Goal: Navigation & Orientation: Find specific page/section

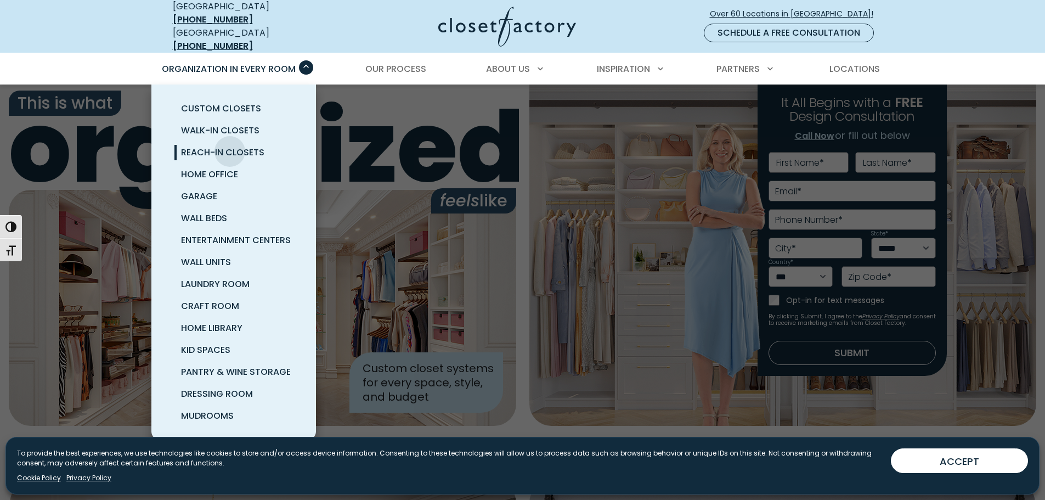
click at [230, 146] on span "Reach-In Closets" at bounding box center [222, 152] width 83 height 13
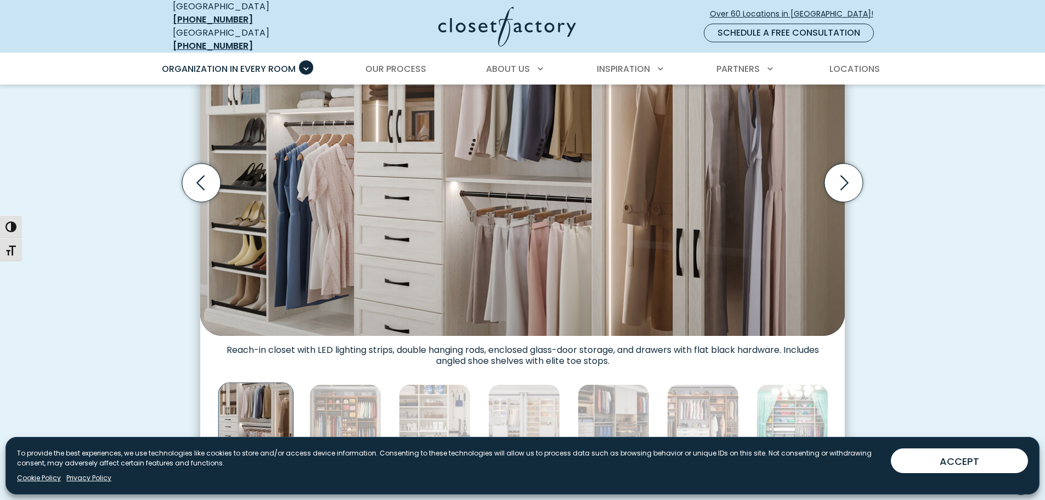
scroll to position [384, 0]
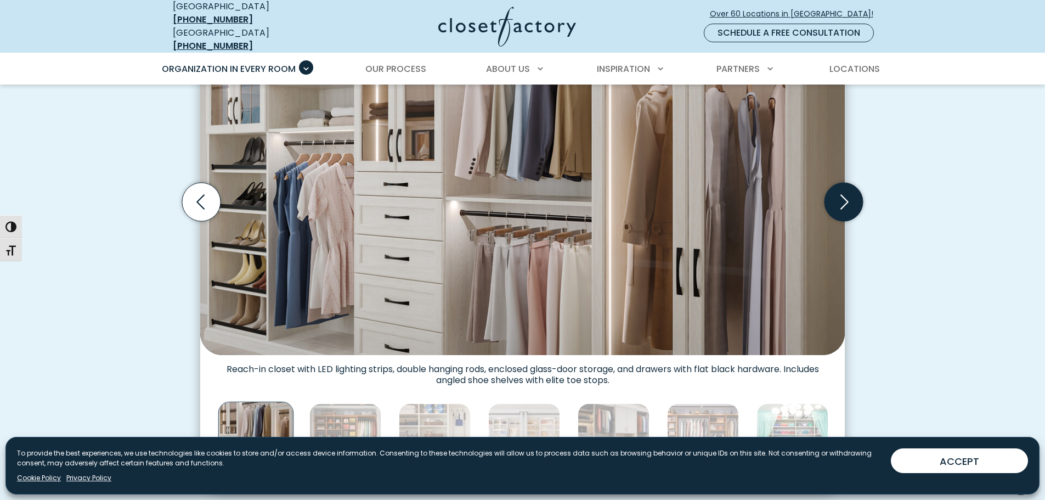
click at [840, 197] on icon "Next slide" at bounding box center [843, 202] width 38 height 38
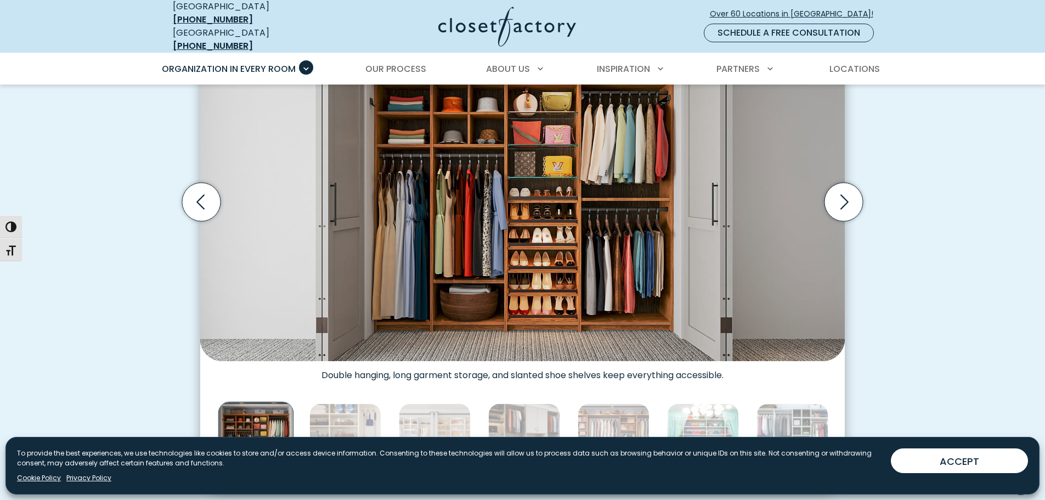
scroll to position [329, 0]
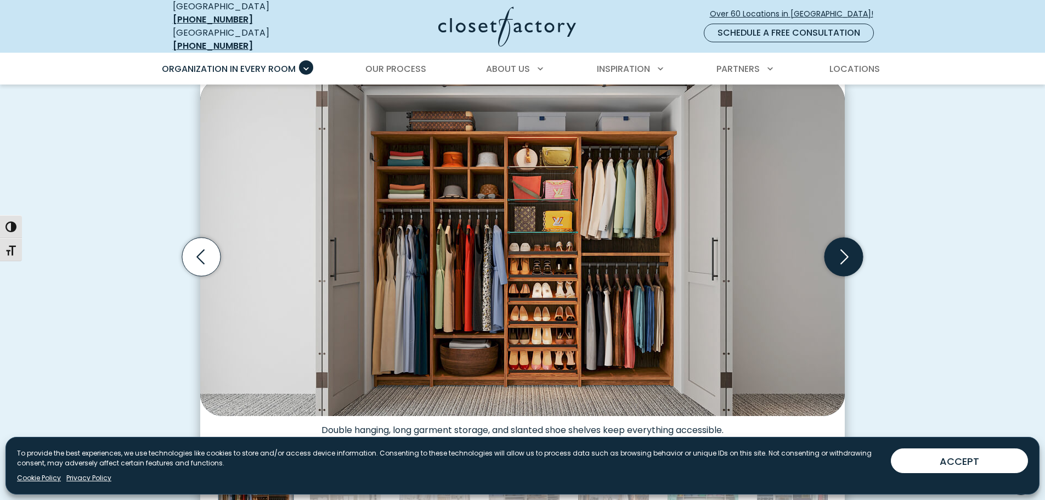
click at [847, 251] on icon "Next slide" at bounding box center [843, 256] width 38 height 38
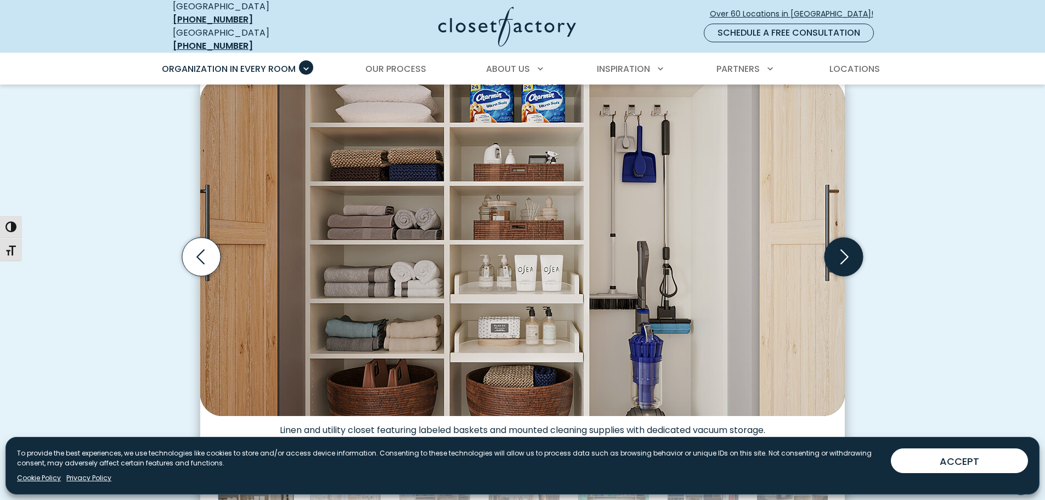
click at [847, 251] on icon "Next slide" at bounding box center [843, 256] width 38 height 38
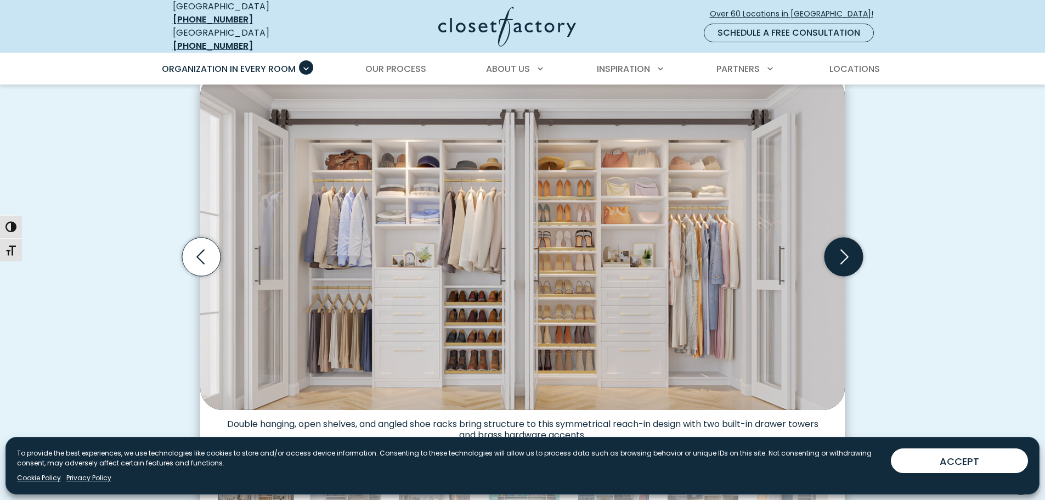
click at [844, 257] on icon "Next slide" at bounding box center [843, 256] width 38 height 38
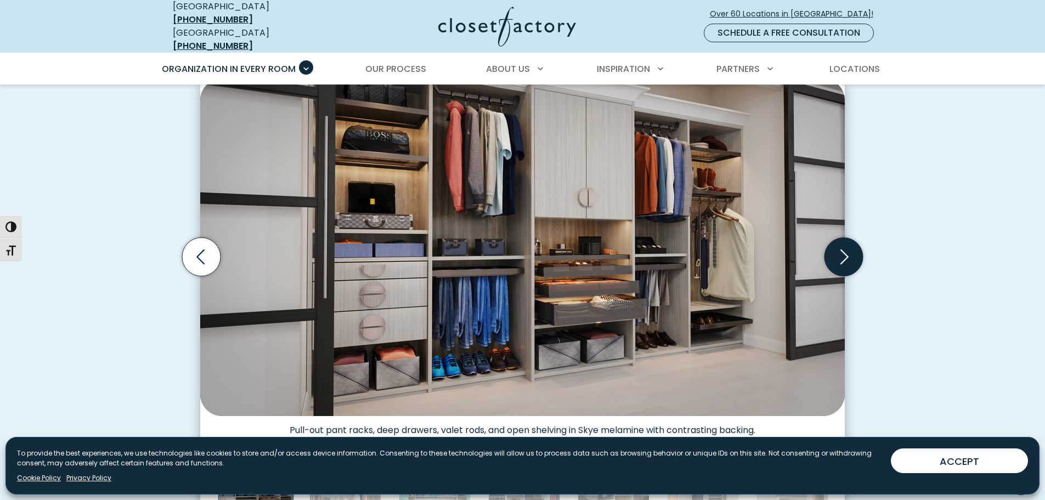
click at [843, 257] on icon "Next slide" at bounding box center [843, 256] width 38 height 38
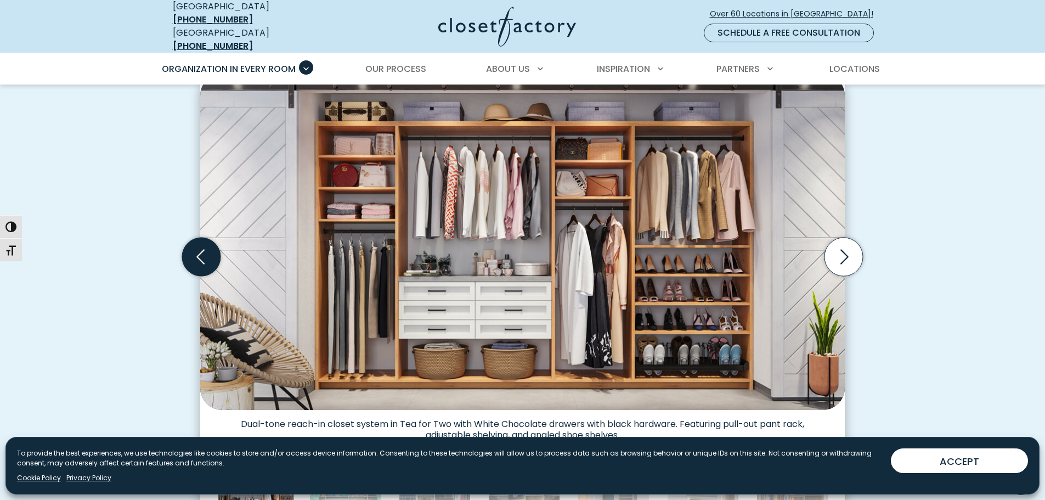
click at [205, 251] on icon "Previous slide" at bounding box center [201, 256] width 38 height 38
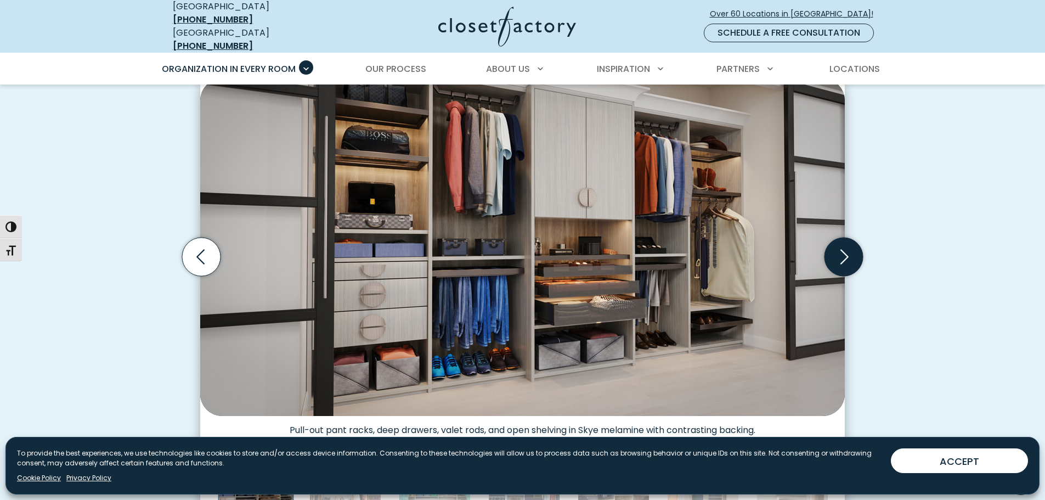
click at [844, 248] on icon "Next slide" at bounding box center [843, 256] width 38 height 38
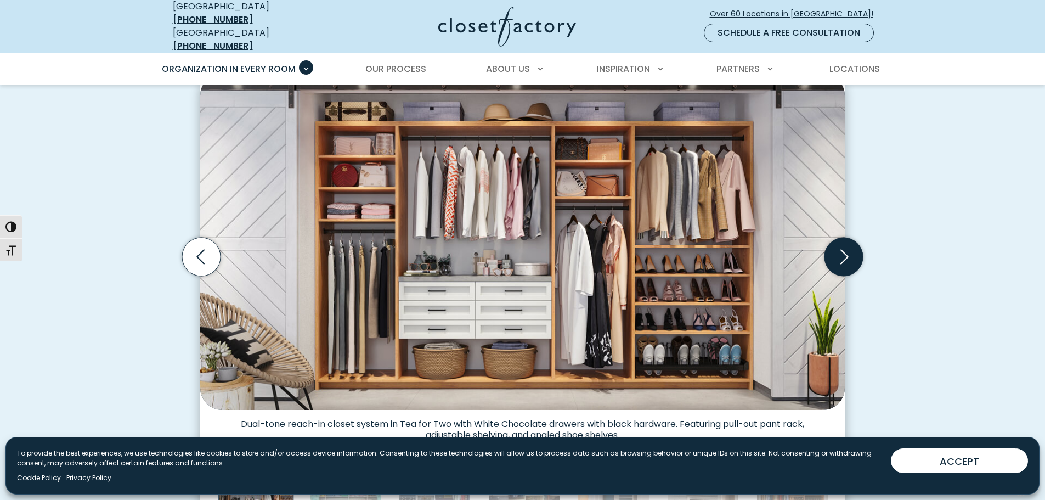
click at [843, 247] on icon "Next slide" at bounding box center [843, 256] width 38 height 38
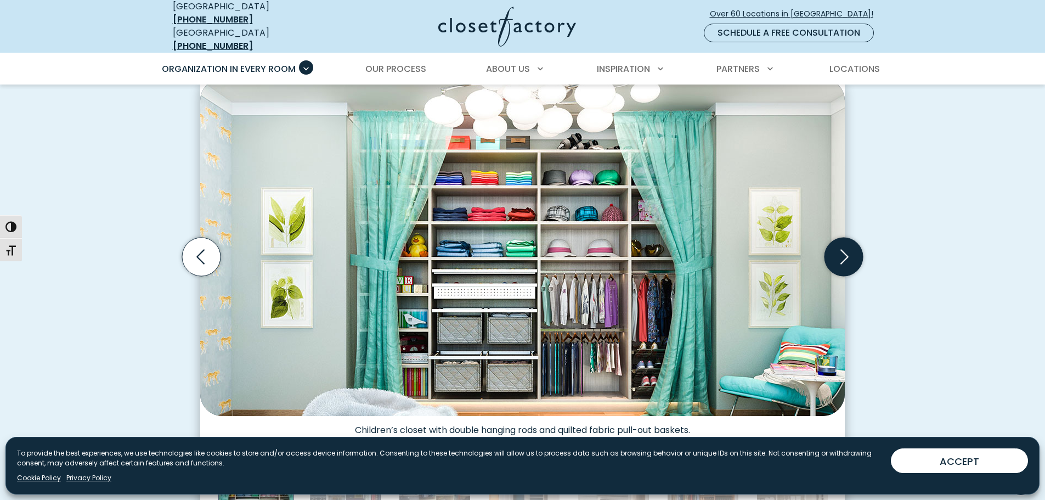
click at [844, 247] on icon "Next slide" at bounding box center [843, 256] width 38 height 38
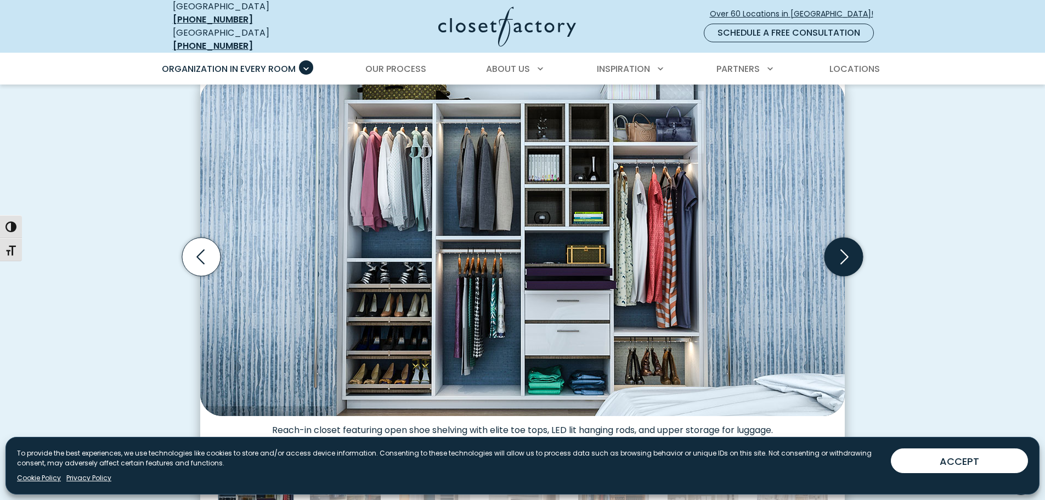
click at [844, 247] on icon "Next slide" at bounding box center [843, 256] width 38 height 38
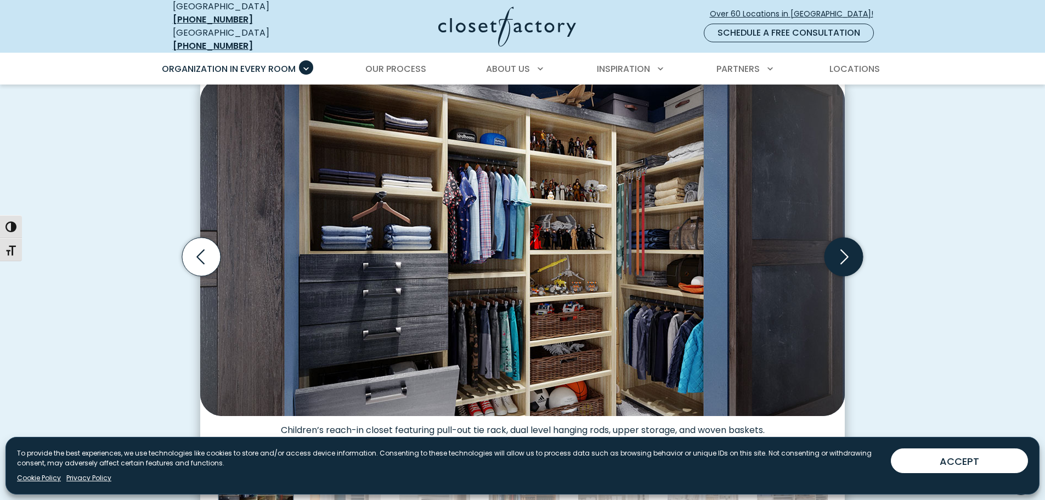
click at [844, 247] on icon "Next slide" at bounding box center [843, 256] width 38 height 38
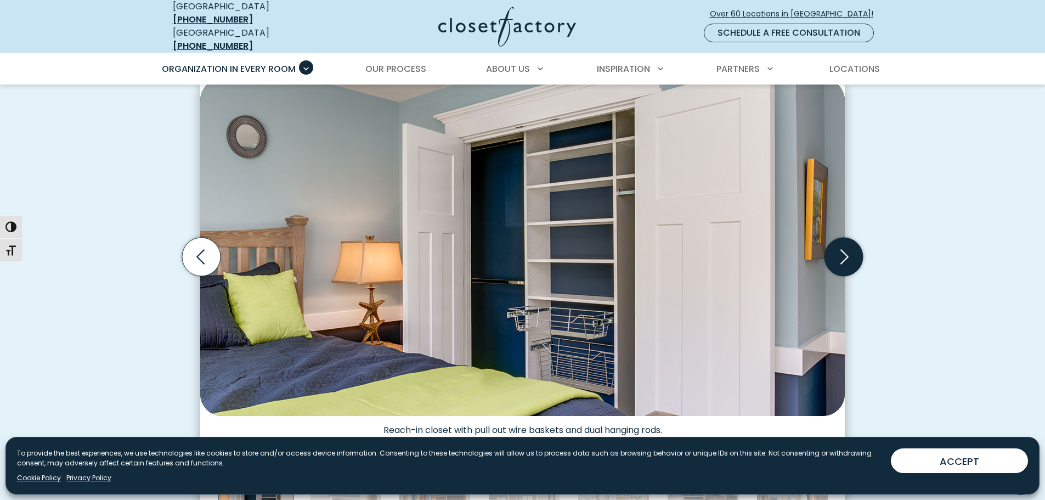
click at [844, 247] on icon "Next slide" at bounding box center [843, 256] width 38 height 38
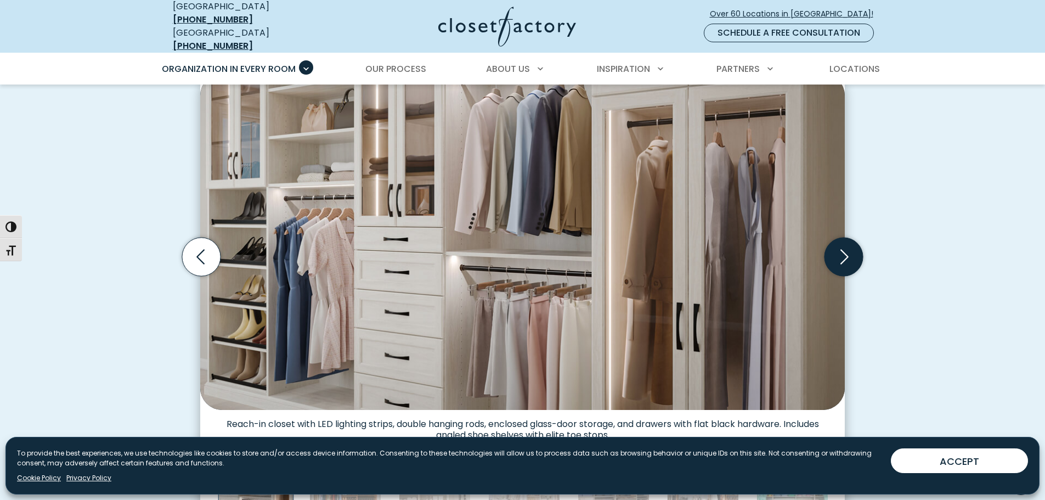
click at [844, 247] on icon "Next slide" at bounding box center [843, 256] width 38 height 38
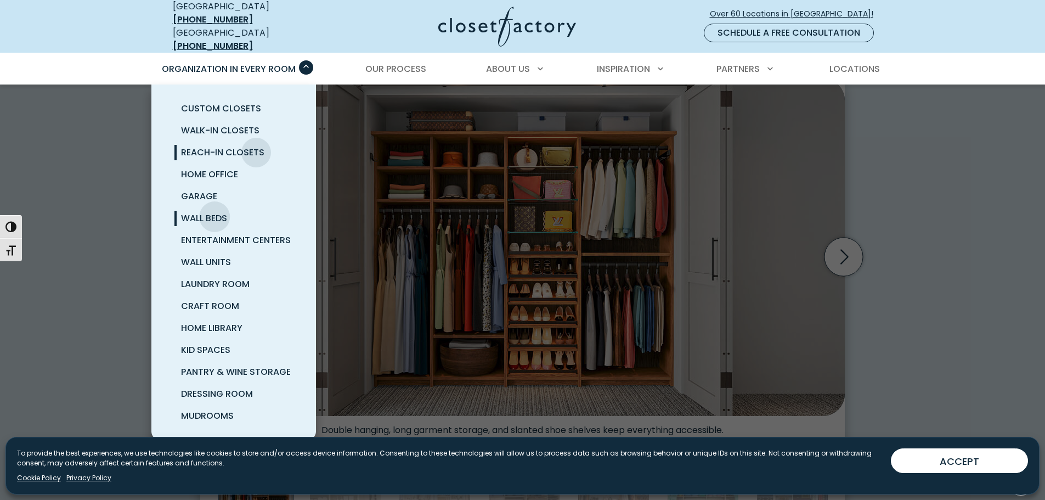
click at [214, 212] on span "Wall Beds" at bounding box center [204, 218] width 46 height 13
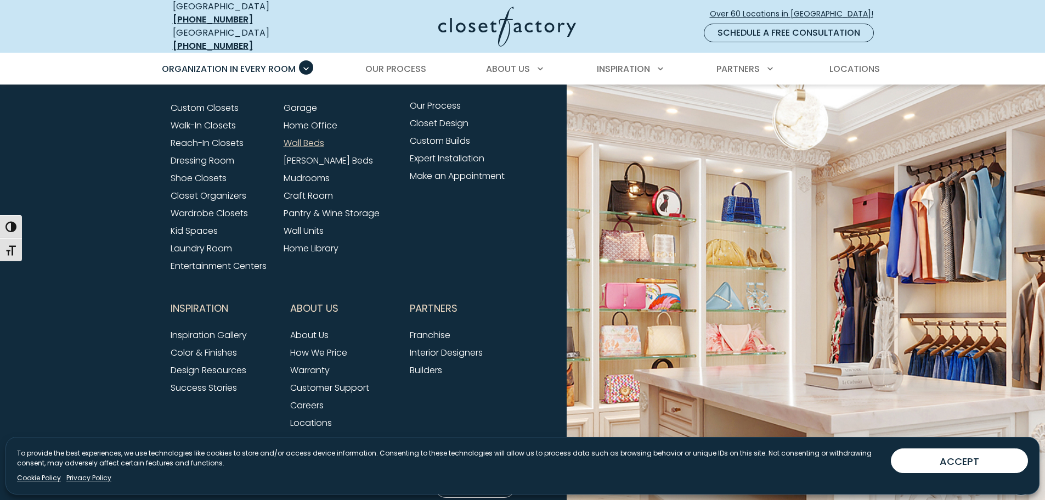
scroll to position [3615, 0]
click at [325, 207] on link "Pantry & Wine Storage" at bounding box center [332, 213] width 96 height 13
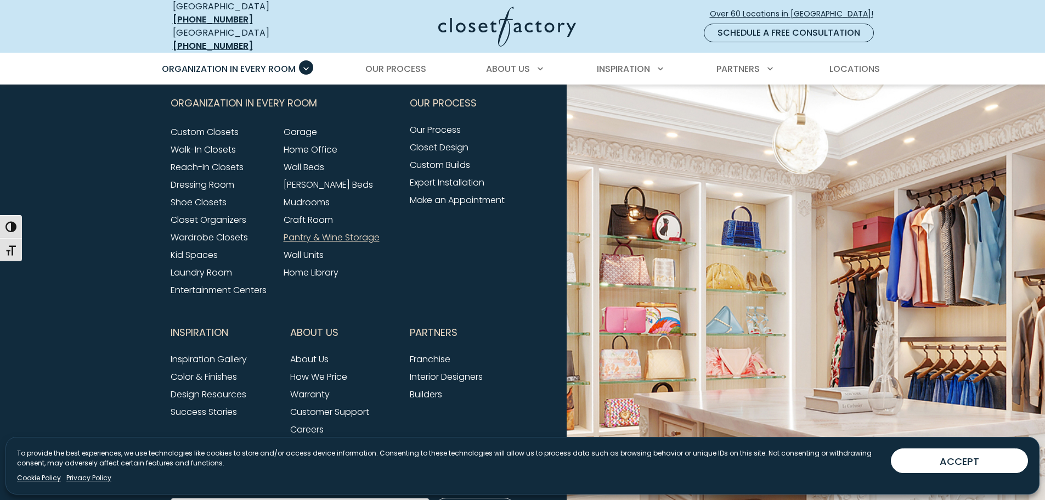
scroll to position [3727, 0]
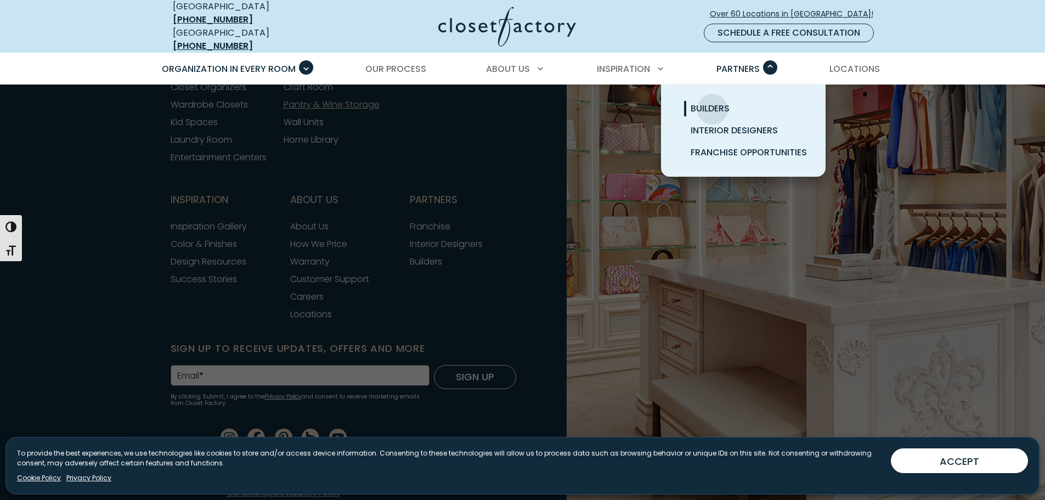
click at [712, 102] on span "Builders" at bounding box center [709, 108] width 39 height 13
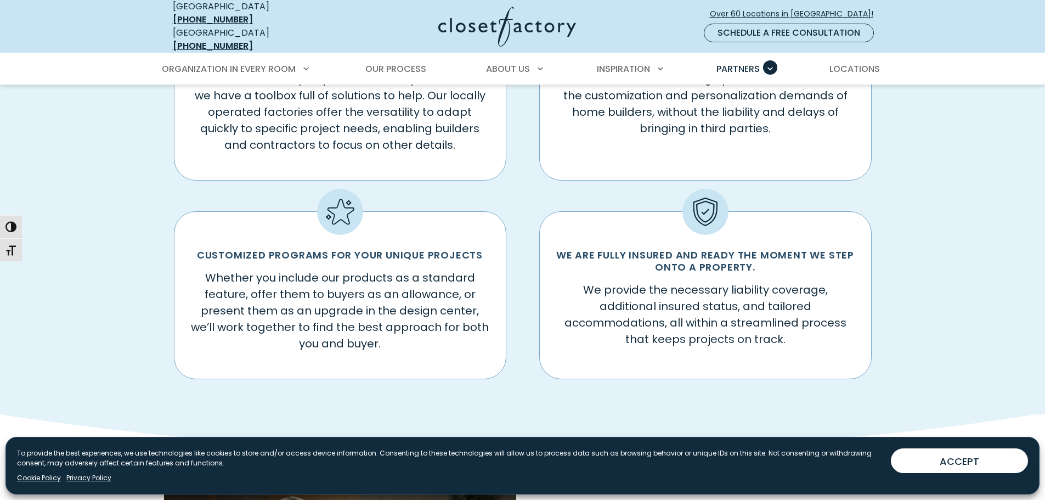
scroll to position [768, 0]
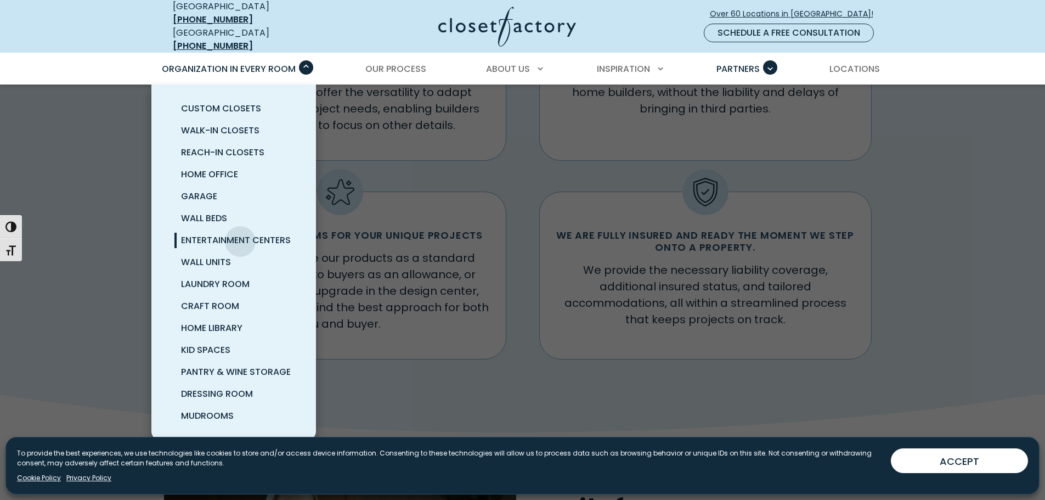
click at [241, 234] on span "Entertainment Centers" at bounding box center [236, 240] width 110 height 13
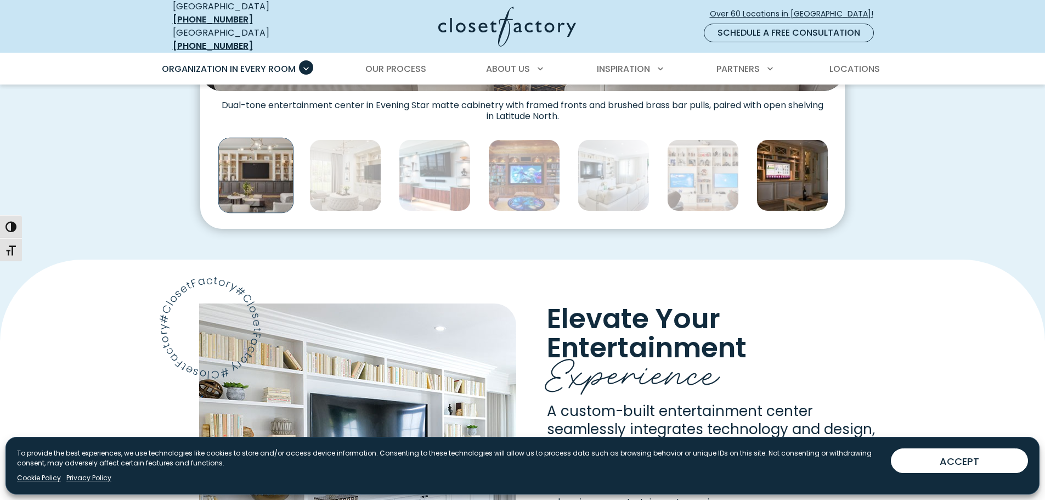
scroll to position [658, 0]
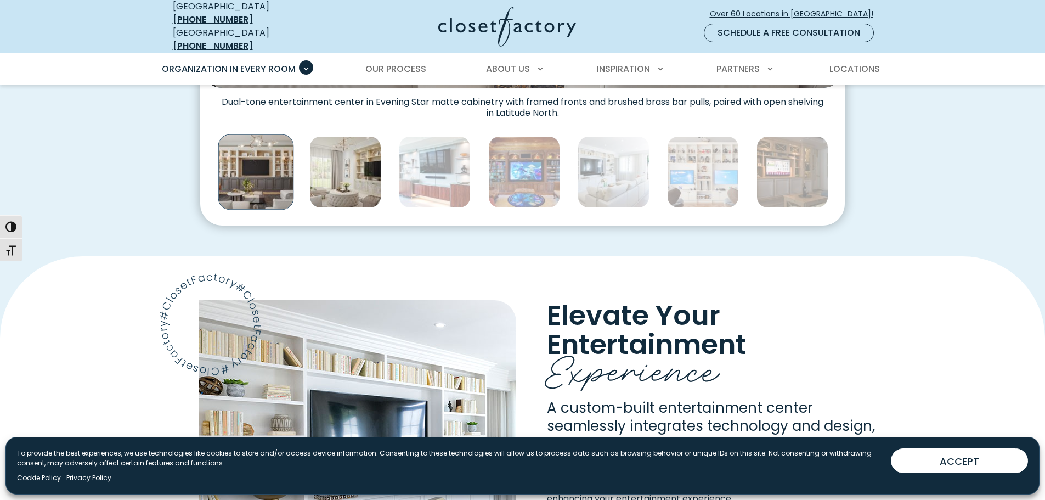
click at [363, 174] on img "Thumbnail Gallery" at bounding box center [345, 172] width 72 height 72
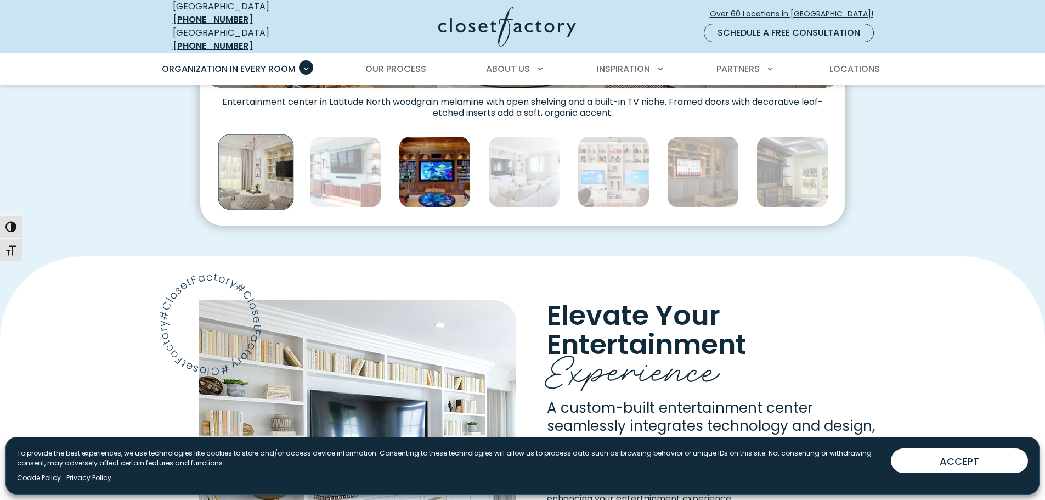
click at [420, 173] on img "Thumbnail Gallery" at bounding box center [435, 172] width 72 height 72
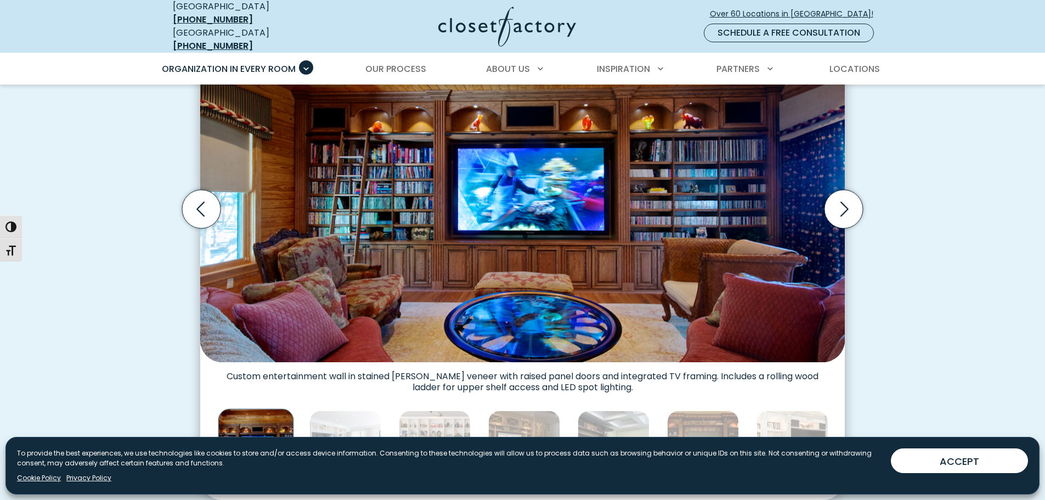
scroll to position [438, 0]
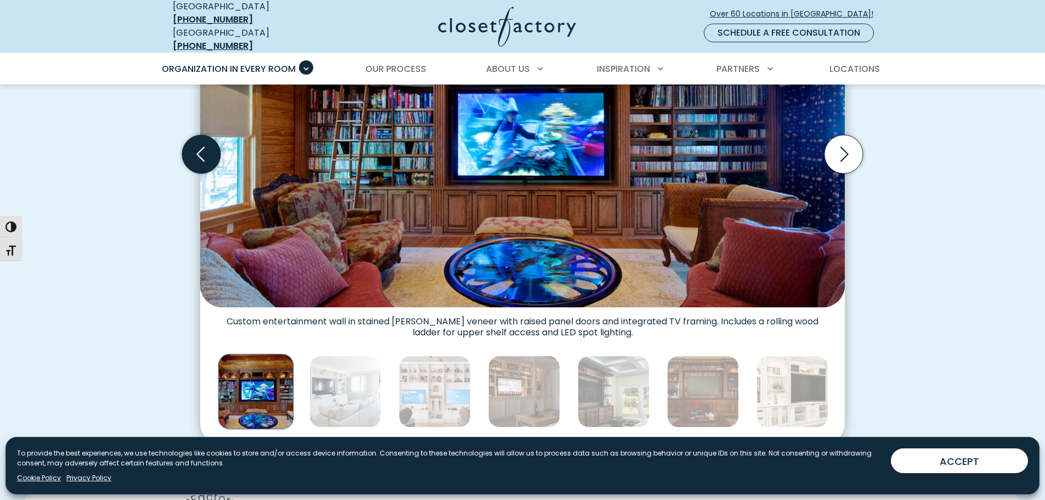
click at [212, 155] on icon "Previous slide" at bounding box center [201, 154] width 38 height 38
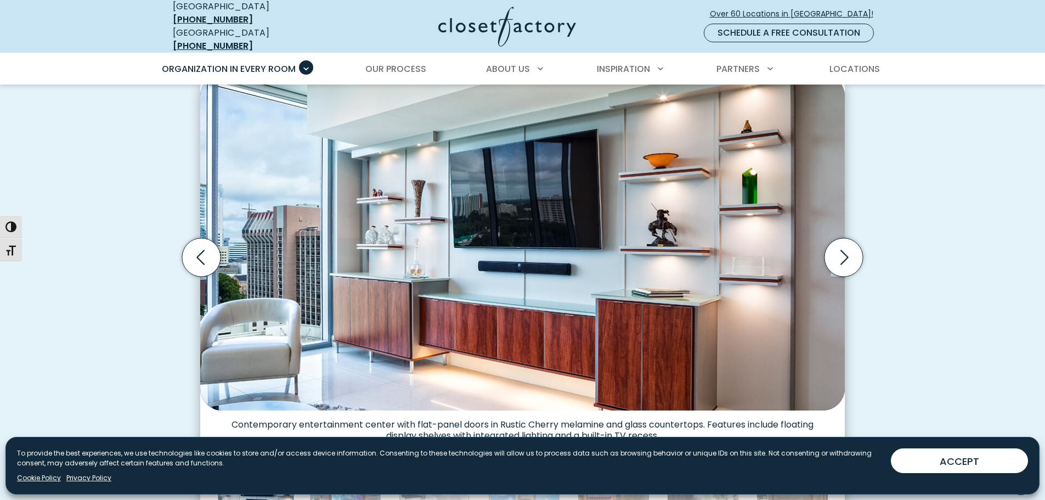
scroll to position [329, 0]
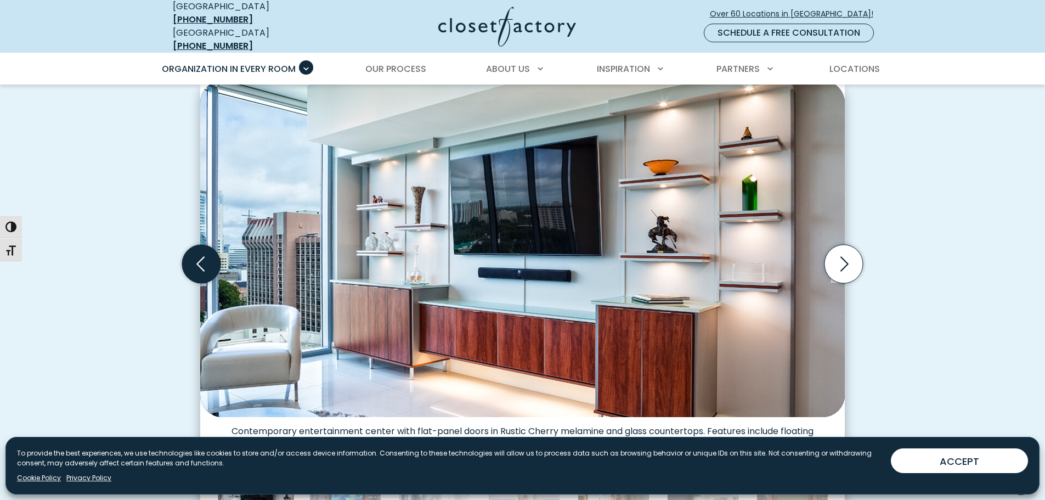
click at [201, 250] on icon "Previous slide" at bounding box center [201, 264] width 38 height 38
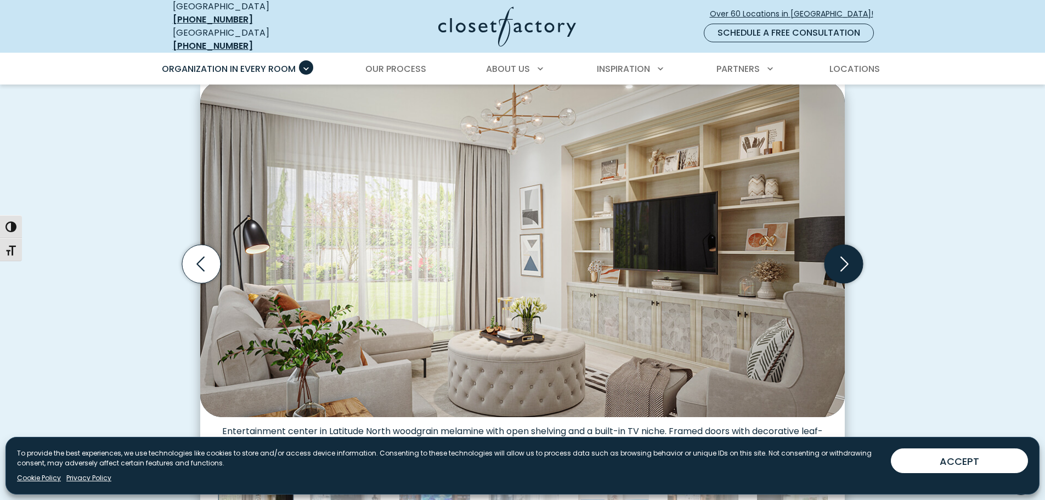
click at [839, 254] on icon "Next slide" at bounding box center [843, 264] width 38 height 38
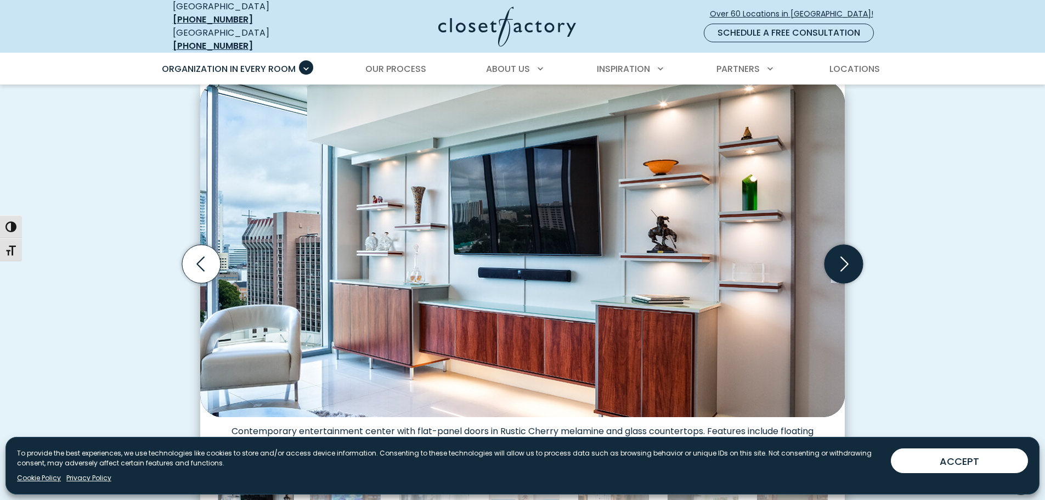
click at [839, 254] on icon "Next slide" at bounding box center [843, 264] width 38 height 38
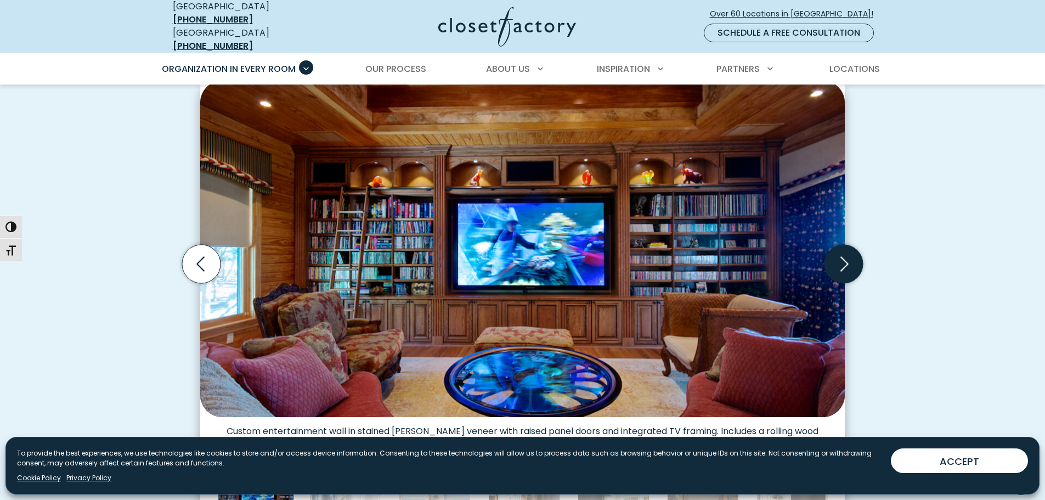
click at [839, 254] on icon "Next slide" at bounding box center [843, 264] width 38 height 38
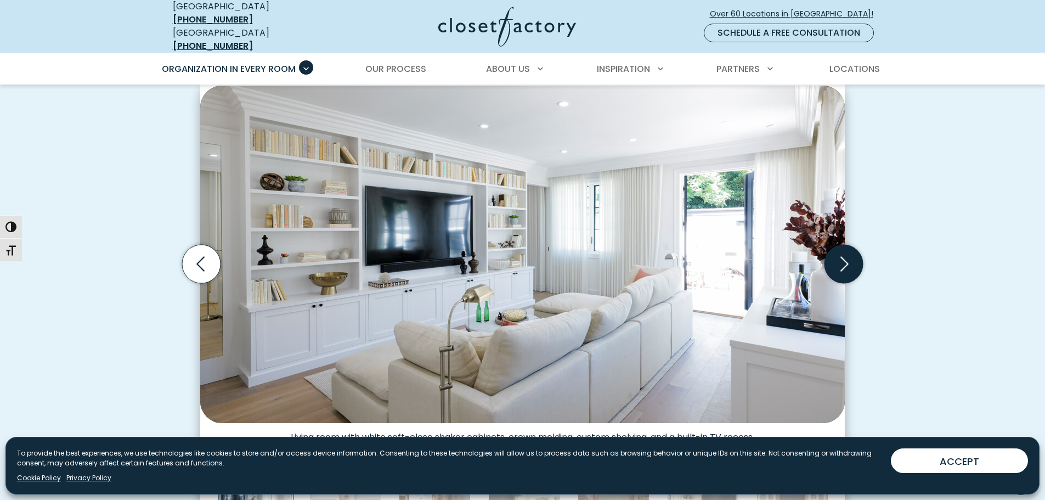
click at [836, 254] on icon "Next slide" at bounding box center [843, 264] width 38 height 38
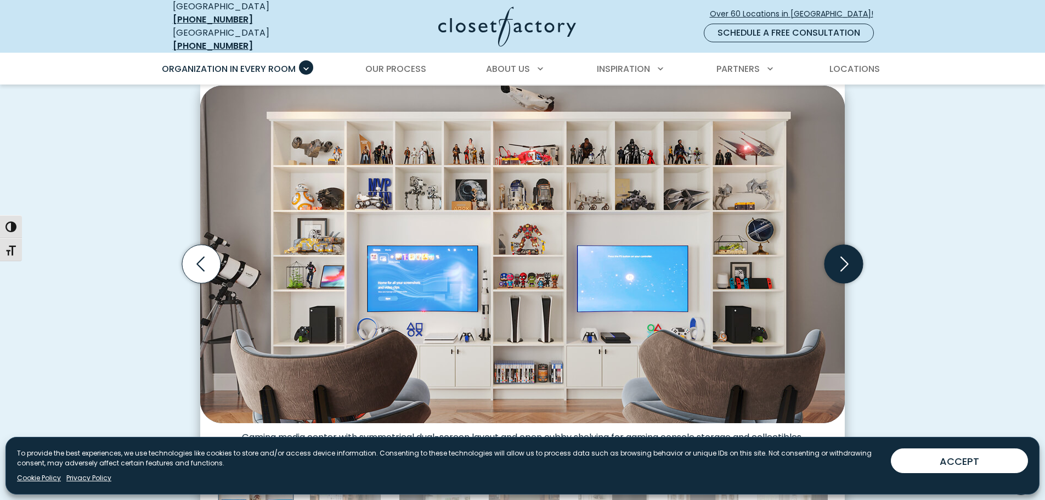
click at [836, 254] on icon "Next slide" at bounding box center [843, 264] width 38 height 38
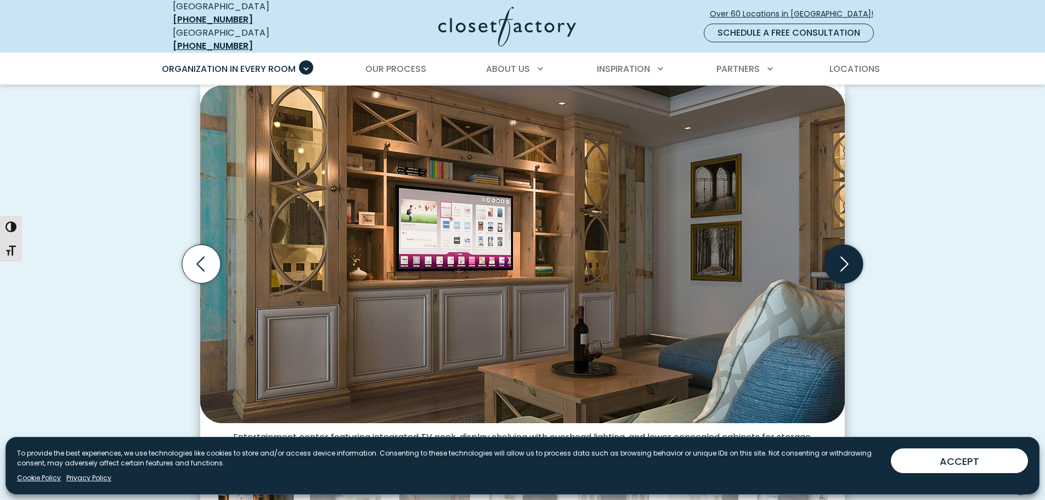
click at [835, 254] on icon "Next slide" at bounding box center [843, 264] width 38 height 38
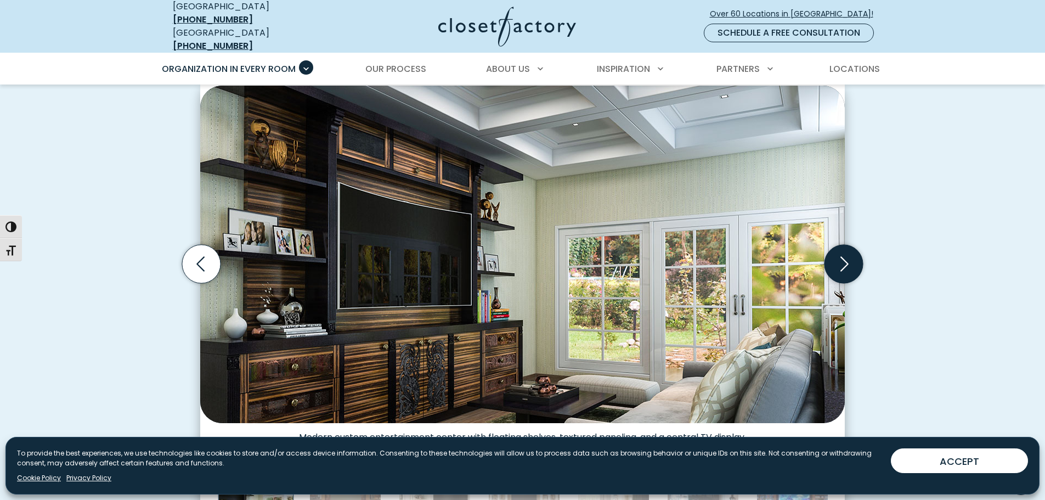
click at [835, 254] on icon "Next slide" at bounding box center [843, 264] width 38 height 38
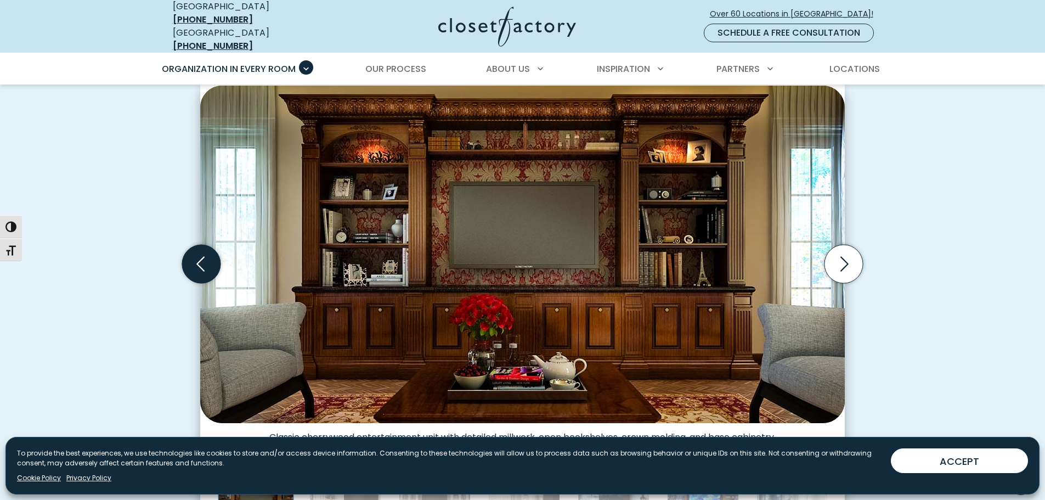
click at [206, 256] on icon "Previous slide" at bounding box center [201, 264] width 38 height 38
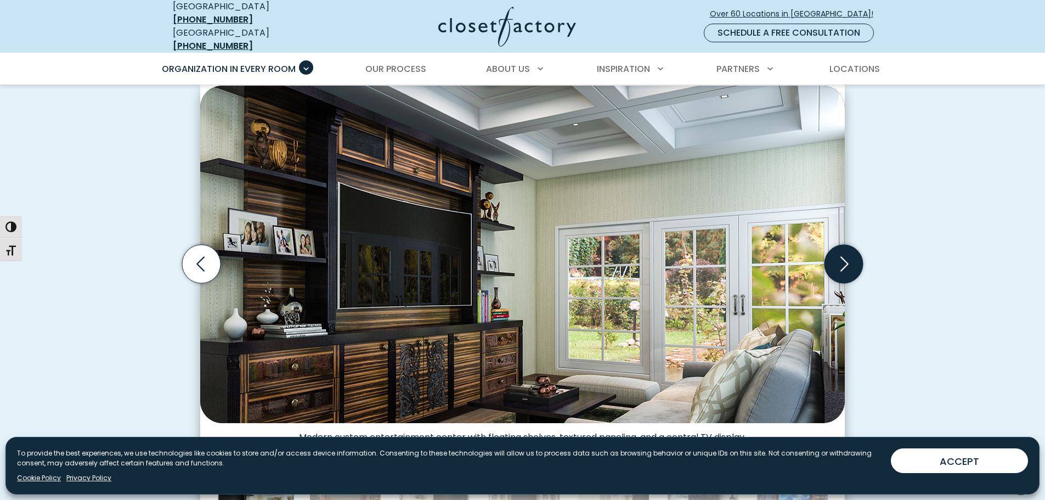
click at [846, 257] on icon "Next slide" at bounding box center [844, 264] width 8 height 15
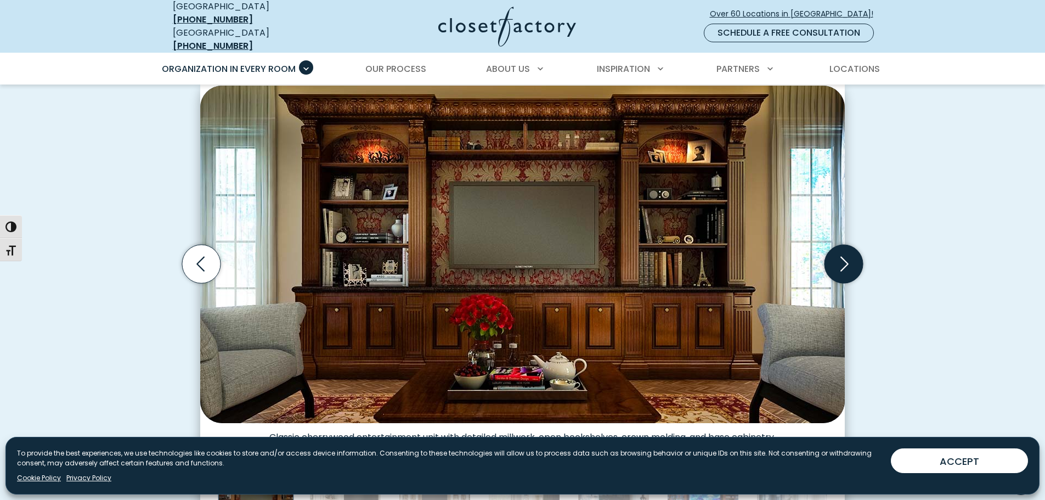
click at [846, 257] on icon "Next slide" at bounding box center [844, 264] width 8 height 15
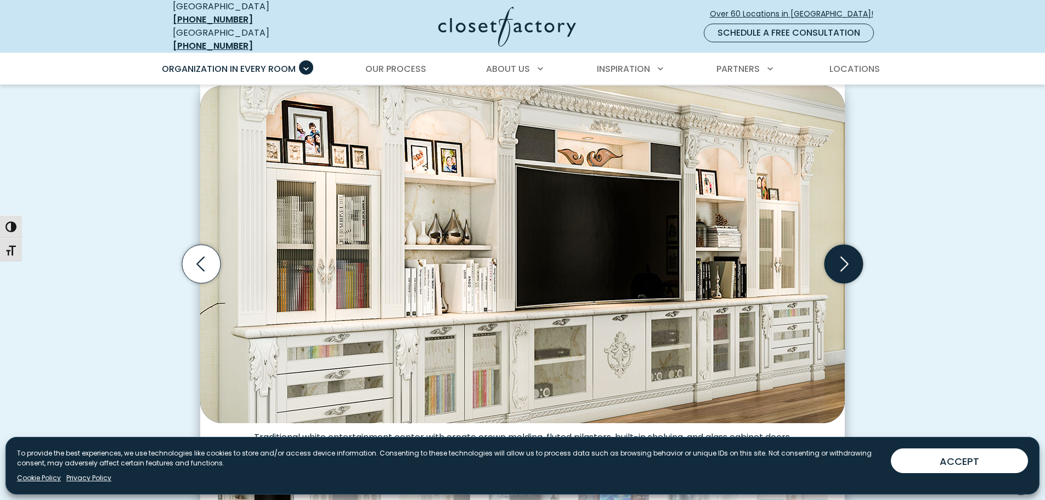
click at [846, 257] on icon "Next slide" at bounding box center [844, 264] width 8 height 15
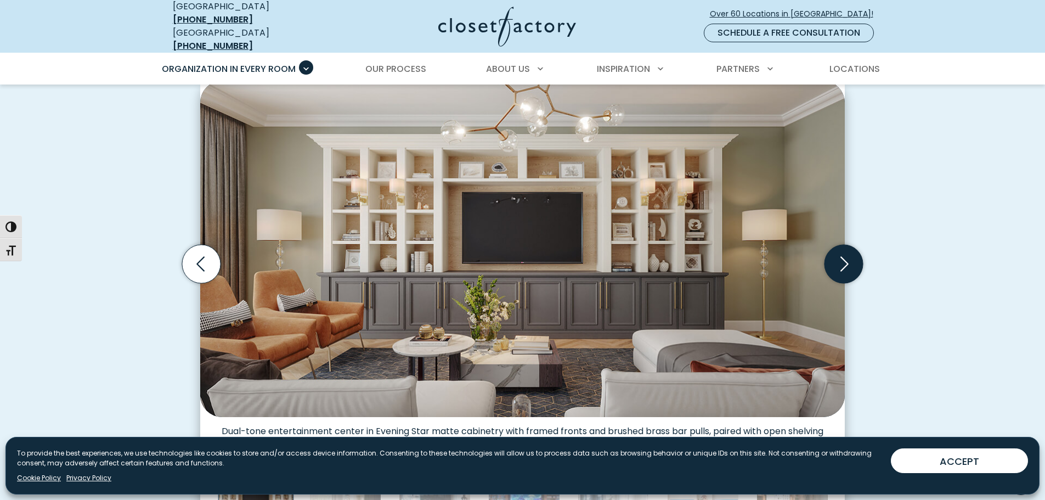
click at [846, 257] on icon "Next slide" at bounding box center [844, 264] width 8 height 15
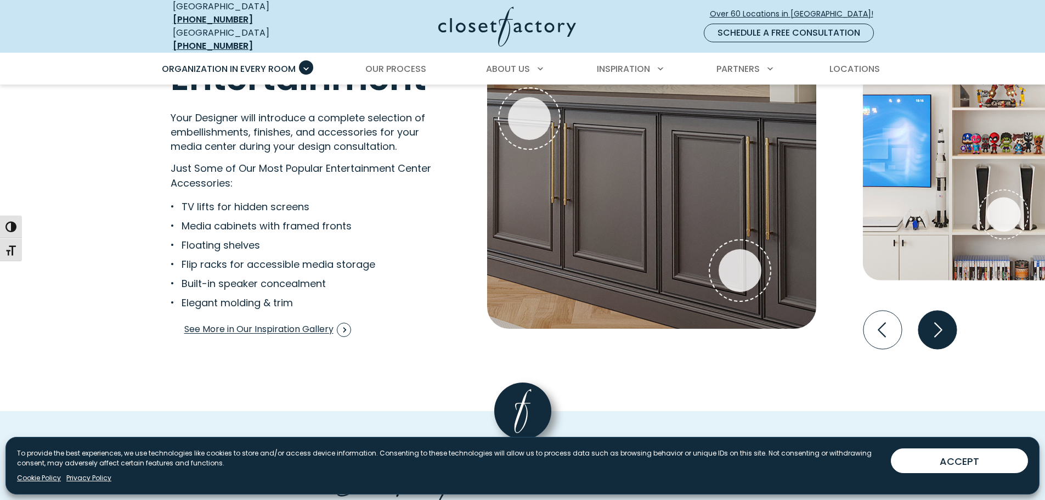
scroll to position [2138, 0]
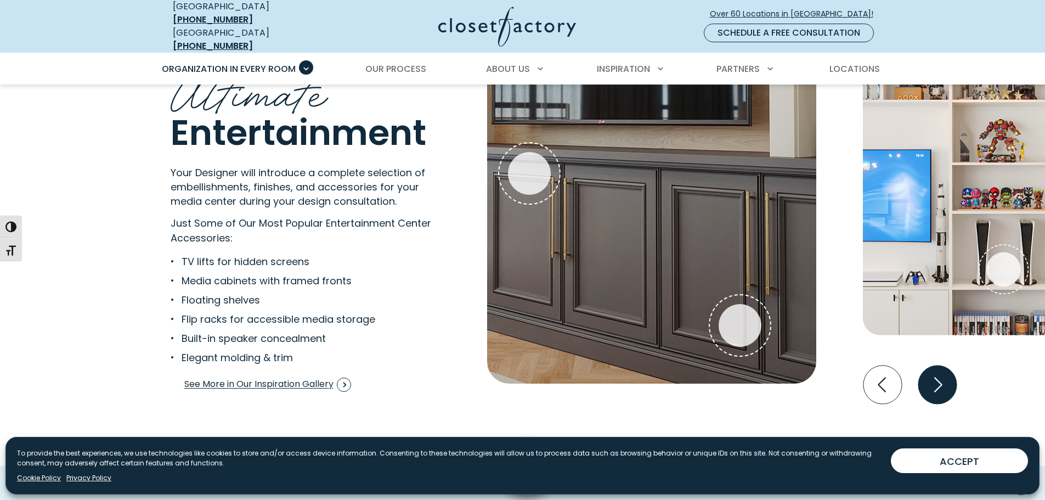
click at [933, 375] on icon "Next slide" at bounding box center [937, 384] width 38 height 38
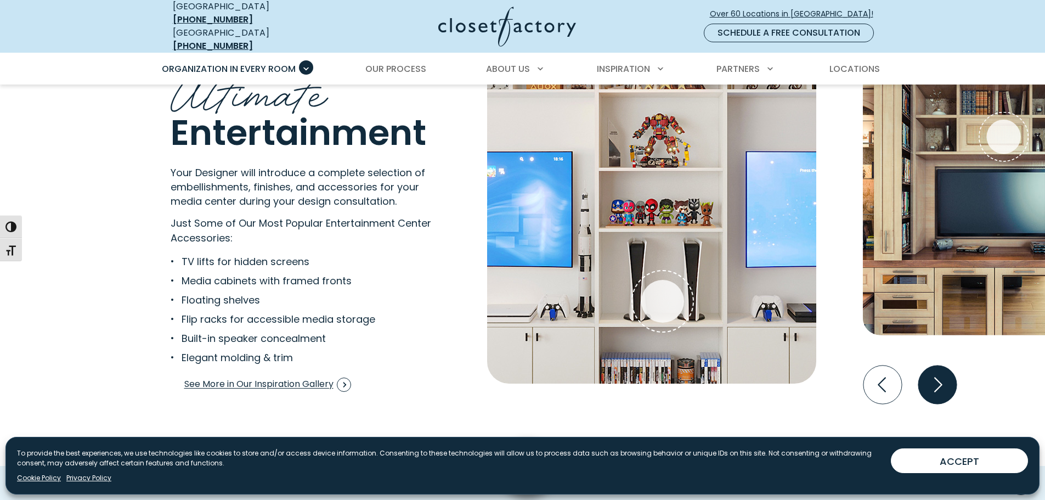
click at [933, 373] on icon "Next slide" at bounding box center [937, 384] width 38 height 38
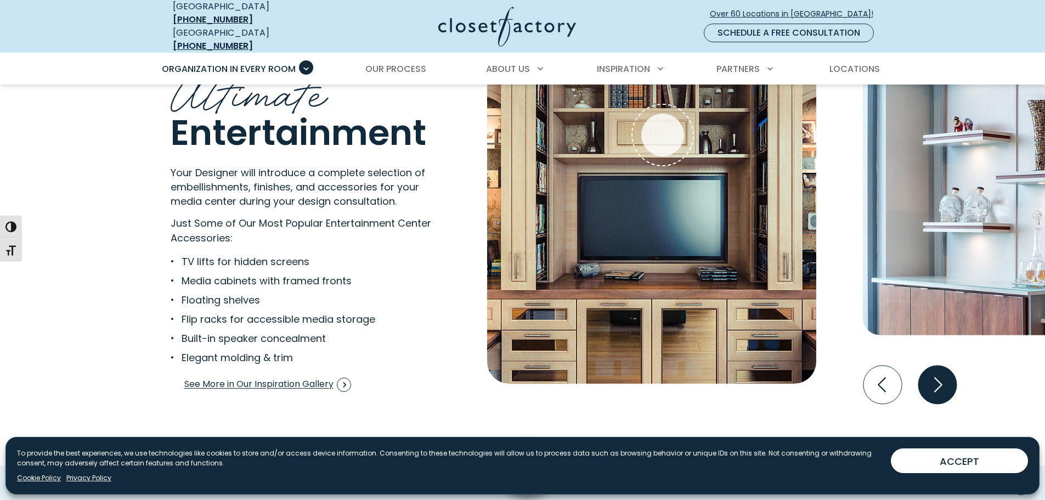
click at [933, 373] on icon "Next slide" at bounding box center [937, 384] width 38 height 38
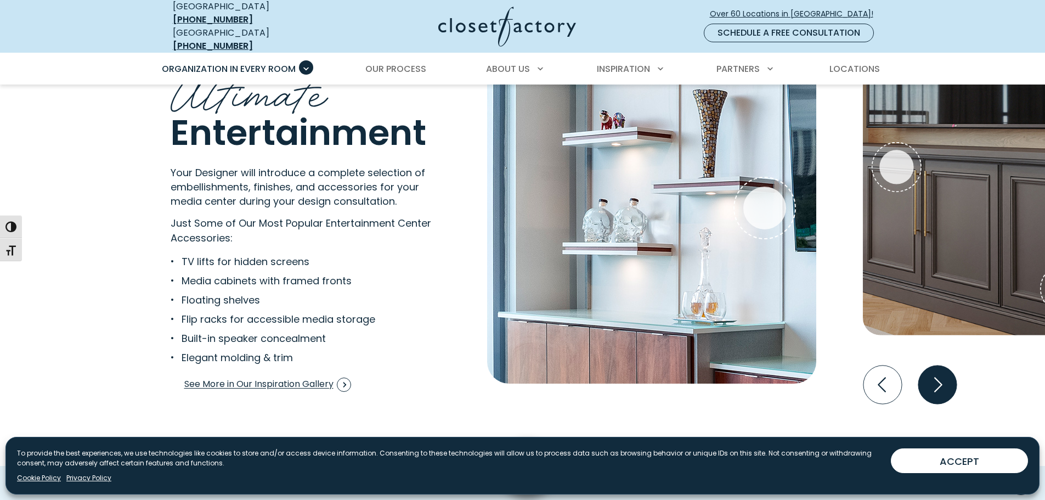
click at [933, 373] on icon "Next slide" at bounding box center [937, 384] width 38 height 38
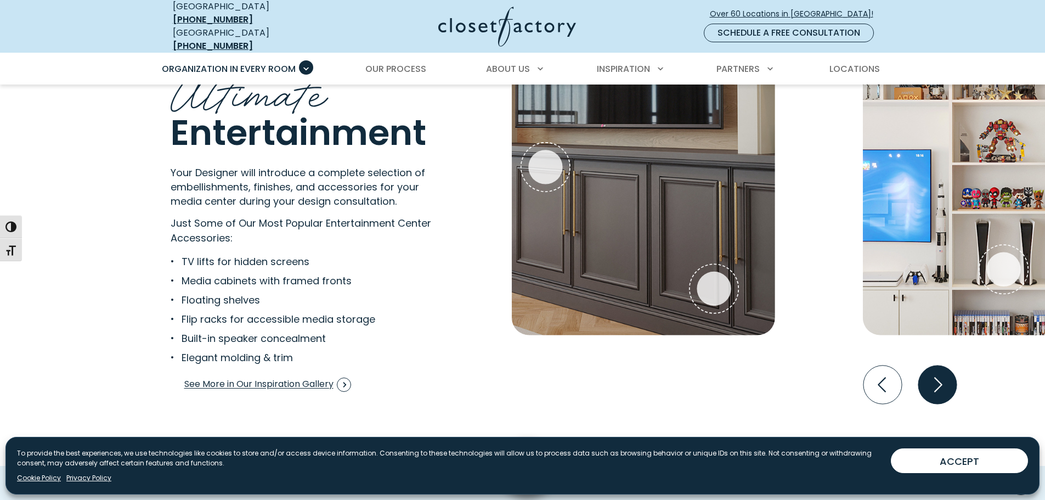
click at [933, 373] on icon "Next slide" at bounding box center [937, 384] width 38 height 38
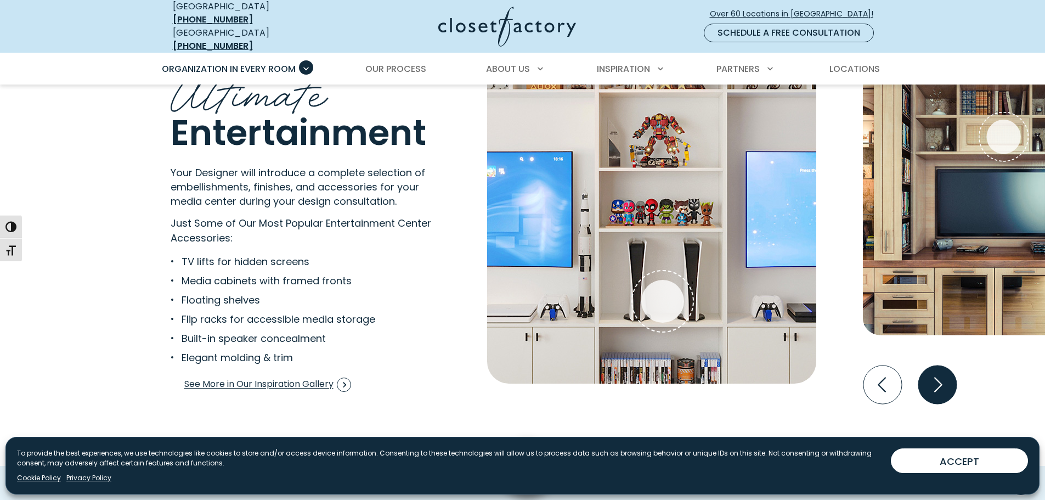
click at [933, 373] on icon "Next slide" at bounding box center [937, 384] width 38 height 38
